Goal: Information Seeking & Learning: Learn about a topic

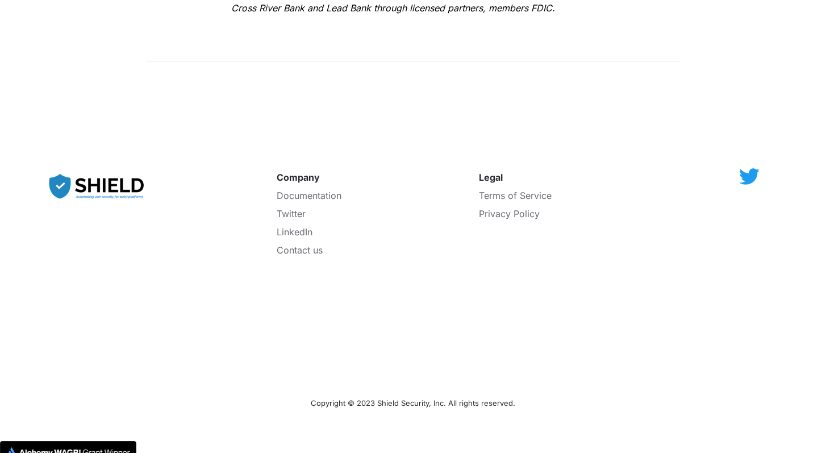
scroll to position [2077, 0]
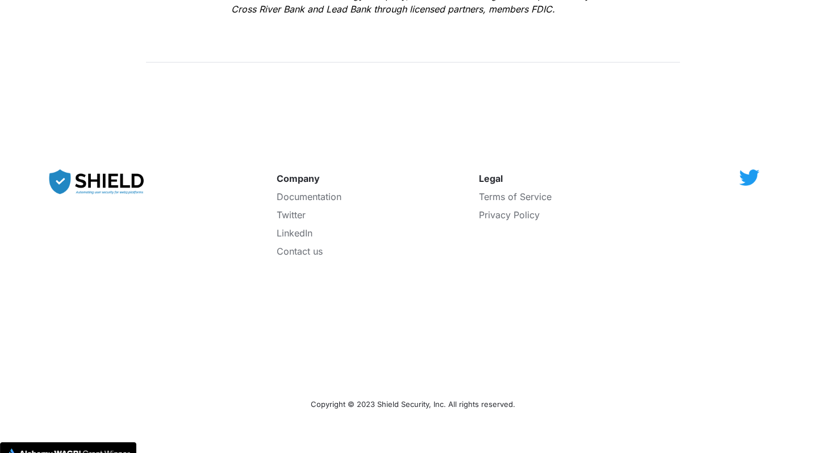
click at [106, 173] on img at bounding box center [98, 182] width 108 height 37
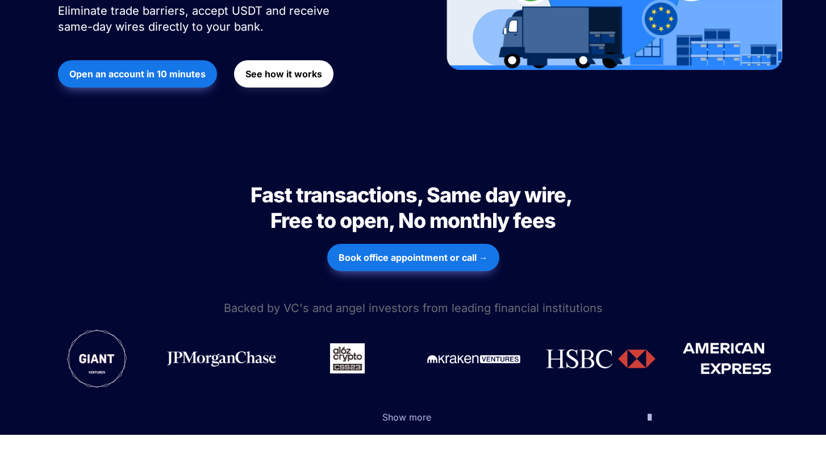
scroll to position [427, 0]
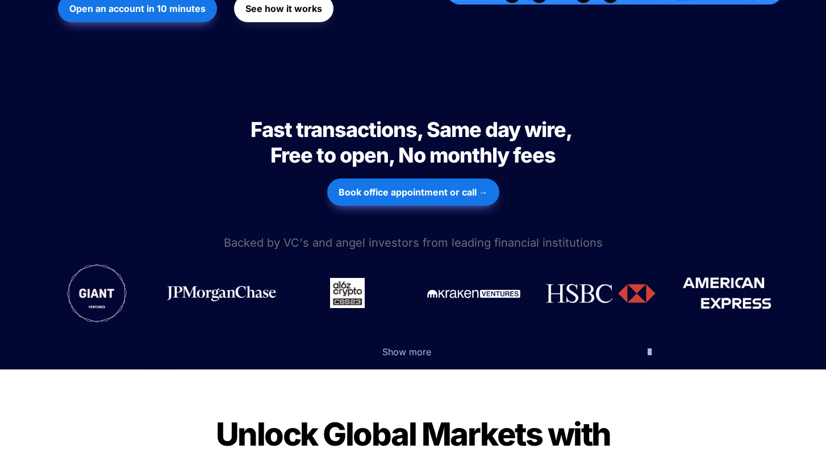
click at [403, 346] on span "Show more" at bounding box center [406, 351] width 49 height 11
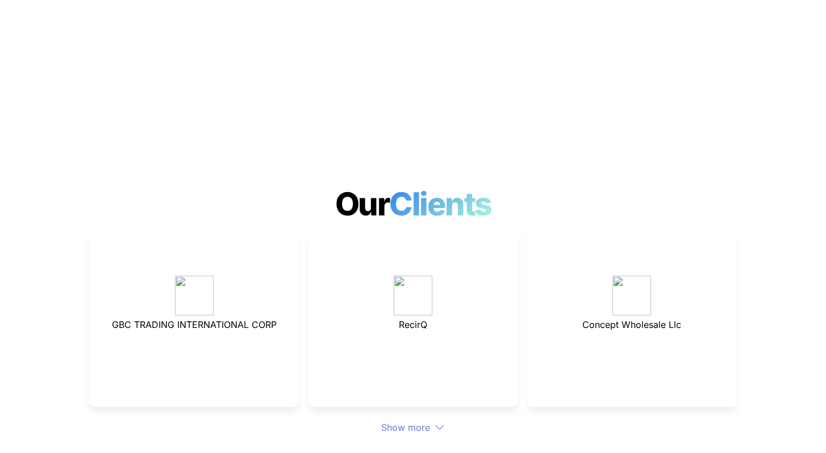
scroll to position [3291, 0]
drag, startPoint x: 110, startPoint y: 284, endPoint x: 273, endPoint y: 283, distance: 163.0
click at [273, 314] on p "GBC TRADING INTERNATIONAL CORP" at bounding box center [193, 323] width 181 height 18
click at [287, 283] on div "GBC TRADING INTERNATIONAL CORP" at bounding box center [194, 316] width 210 height 179
click at [217, 318] on span "GBC TRADING INTERNATIONAL CORP" at bounding box center [194, 323] width 165 height 11
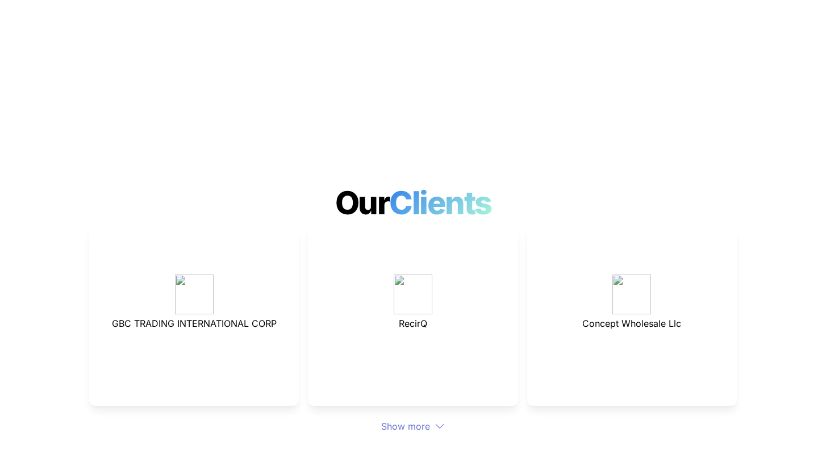
click at [217, 318] on span "GBC TRADING INTERNATIONAL CORP" at bounding box center [194, 323] width 165 height 11
click at [438, 421] on icon at bounding box center [440, 426] width 10 height 10
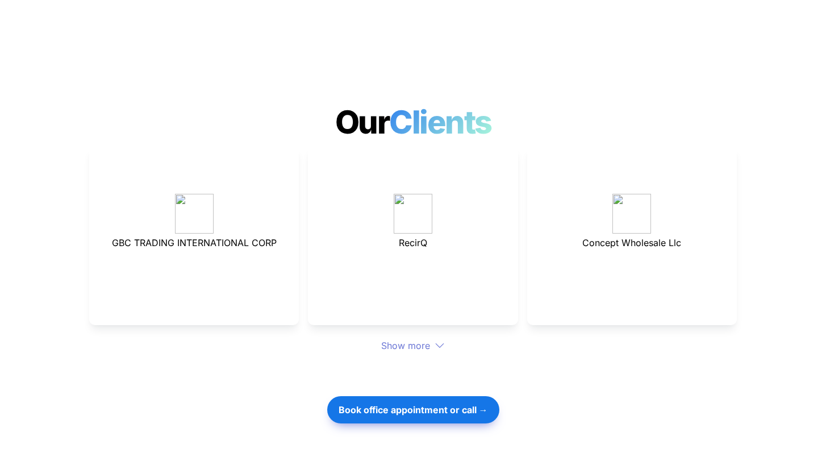
scroll to position [3391, 0]
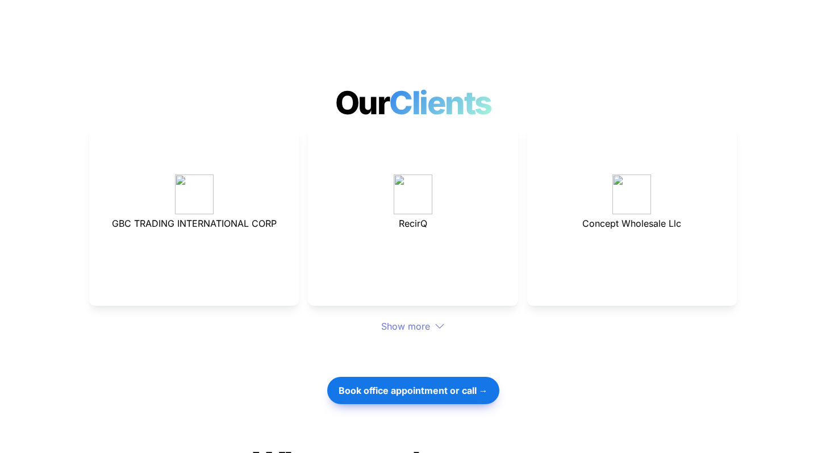
click at [440, 321] on icon at bounding box center [440, 326] width 10 height 10
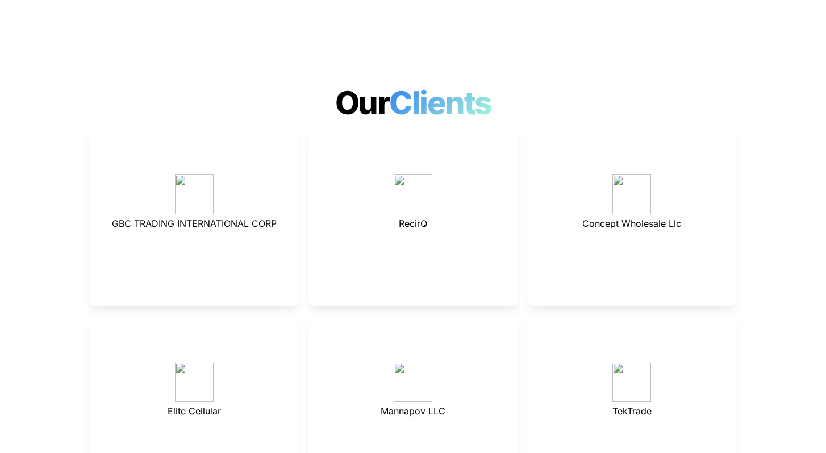
click at [438, 315] on div "Mannapov LLC" at bounding box center [413, 404] width 210 height 179
drag, startPoint x: 281, startPoint y: 181, endPoint x: 103, endPoint y: 182, distance: 178.4
drag, startPoint x: 110, startPoint y: 186, endPoint x: 401, endPoint y: 134, distance: 295.9
click at [339, 184] on div "GBC TRADING INTERNATIONAL CORP RecirQ Concept Wholesale Llc Elite Cellular Mann…" at bounding box center [413, 310] width 648 height 366
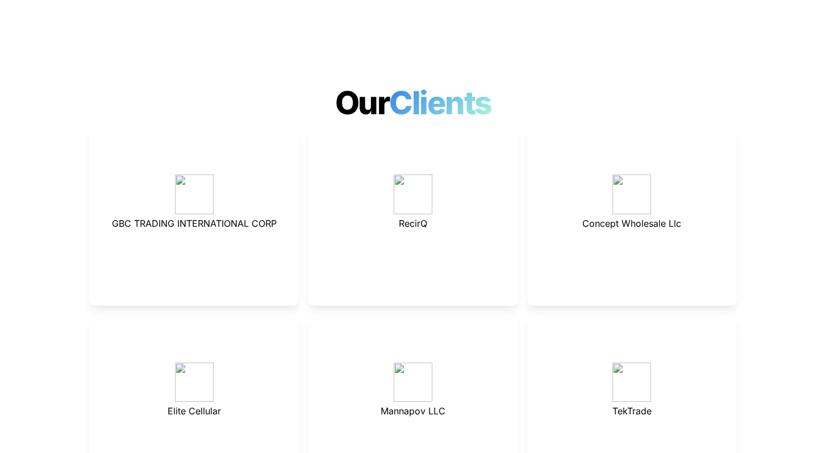
drag, startPoint x: 399, startPoint y: 182, endPoint x: 439, endPoint y: 182, distance: 39.2
click at [439, 214] on p "RecirQ" at bounding box center [412, 223] width 181 height 18
drag, startPoint x: 579, startPoint y: 183, endPoint x: 679, endPoint y: 181, distance: 100.6
click at [679, 214] on p "Concept Wholesale Llc" at bounding box center [631, 223] width 181 height 18
drag, startPoint x: 380, startPoint y: 372, endPoint x: 441, endPoint y: 369, distance: 61.4
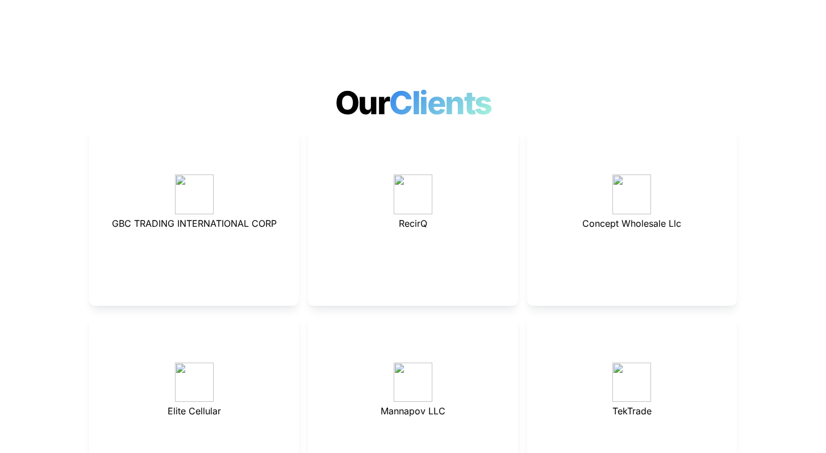
click at [444, 402] on p "Mannapov LLC" at bounding box center [412, 411] width 181 height 18
click at [407, 405] on span "Mannapov LLC" at bounding box center [413, 410] width 65 height 11
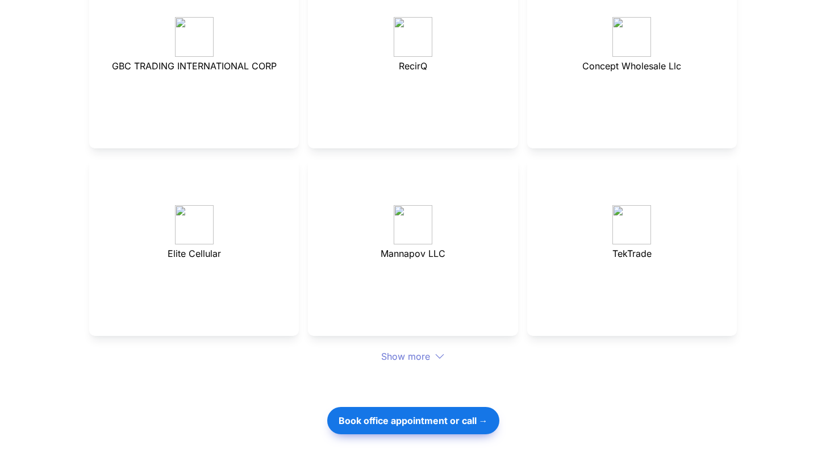
scroll to position [3633, 0]
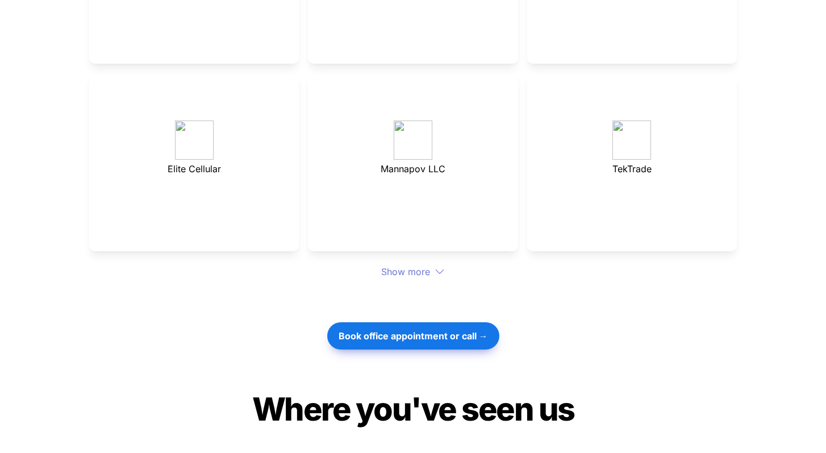
click at [424, 265] on div "Show more" at bounding box center [413, 272] width 648 height 14
click at [442, 266] on icon at bounding box center [440, 271] width 10 height 10
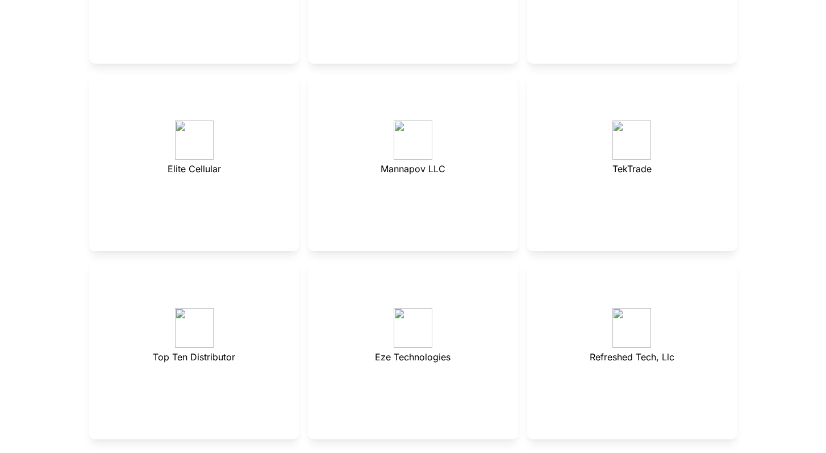
drag, startPoint x: 151, startPoint y: 319, endPoint x: 226, endPoint y: 321, distance: 75.6
click at [226, 348] on p "Top Ten Distributor" at bounding box center [193, 357] width 181 height 18
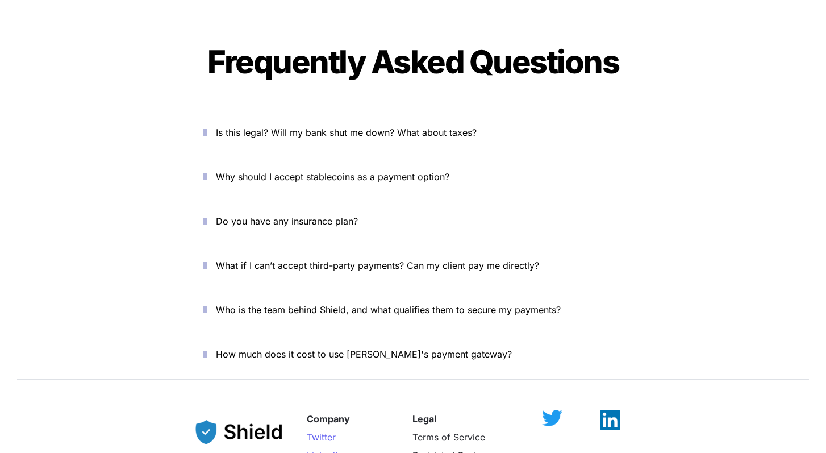
scroll to position [4580, 0]
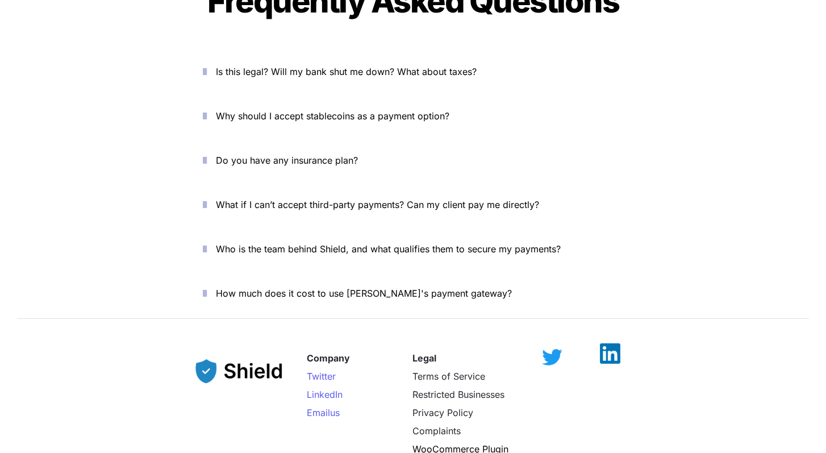
click at [615, 343] on img at bounding box center [610, 353] width 20 height 20
click at [290, 66] on span "Is this legal? Will my bank shut me down? What about taxes?" at bounding box center [346, 71] width 261 height 11
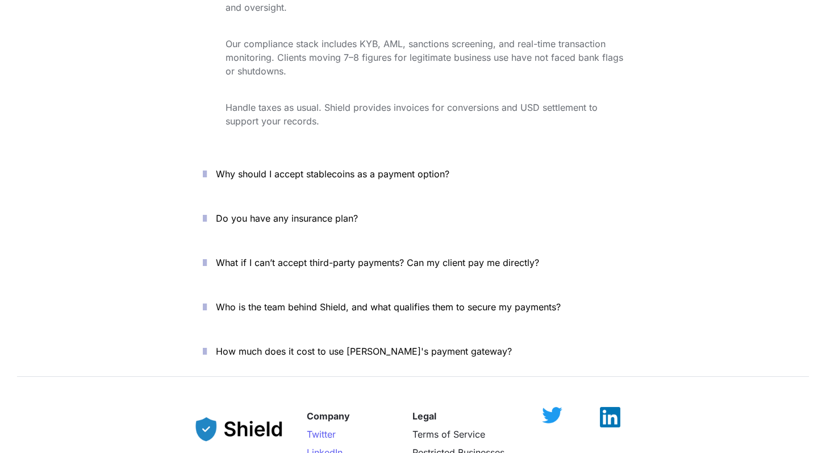
scroll to position [4702, 0]
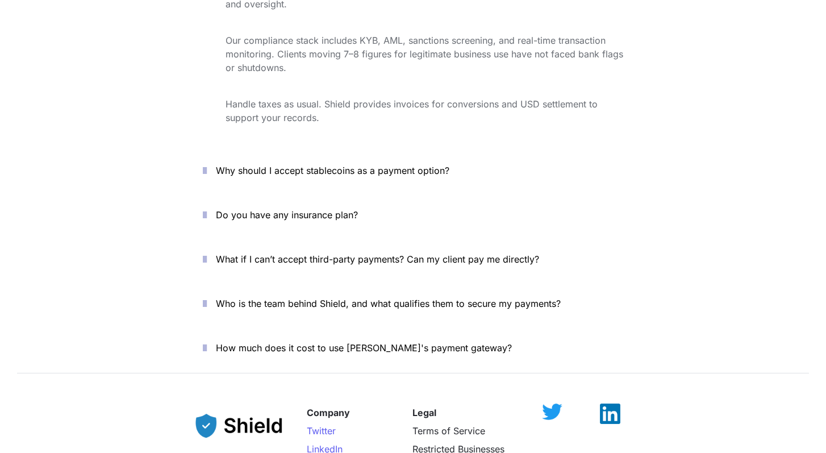
click at [279, 165] on span "Why should I accept stablecoins as a payment option?" at bounding box center [332, 170] width 233 height 11
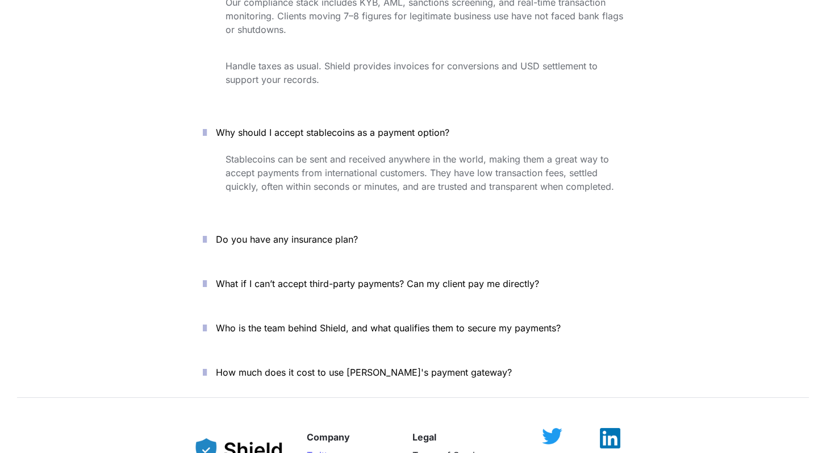
scroll to position [4742, 0]
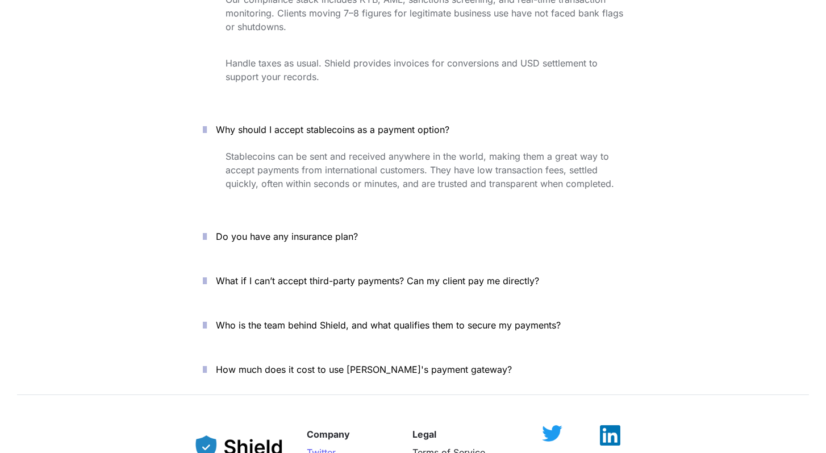
click at [266, 275] on span "What if I can’t accept third-party payments? Can my client pay me directly?" at bounding box center [377, 280] width 323 height 11
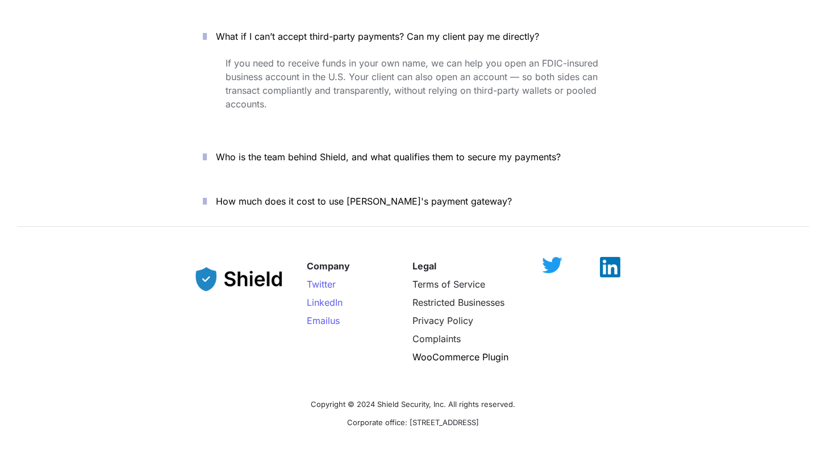
scroll to position [5024, 0]
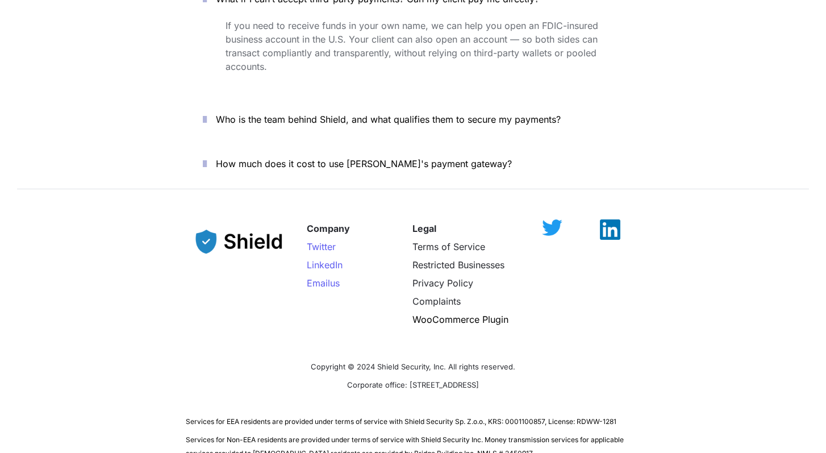
click at [207, 157] on icon "button" at bounding box center [205, 164] width 4 height 14
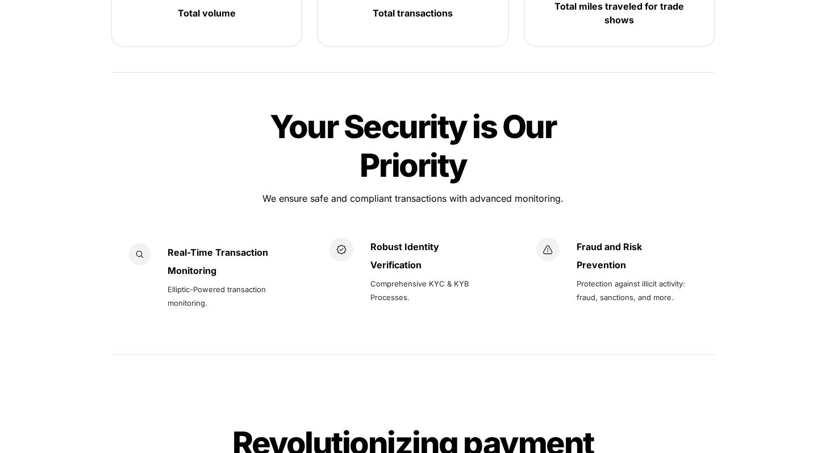
scroll to position [2006, 0]
